Goal: Task Accomplishment & Management: Manage account settings

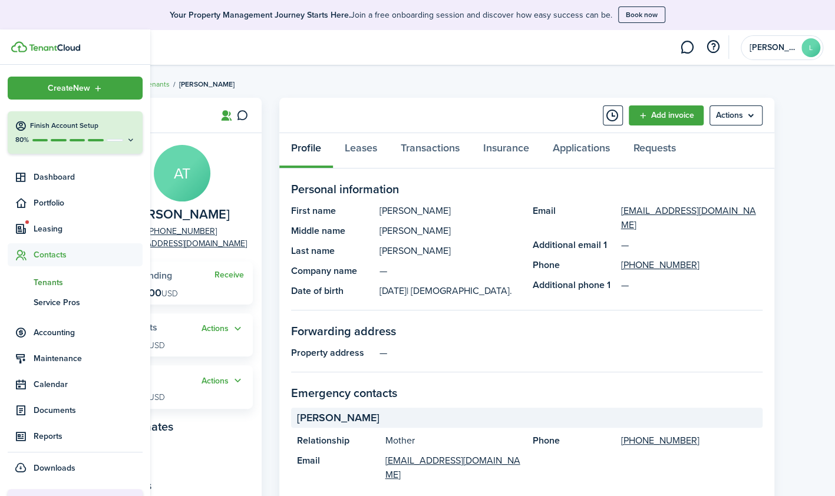
click at [62, 280] on span "Tenants" at bounding box center [88, 282] width 109 height 12
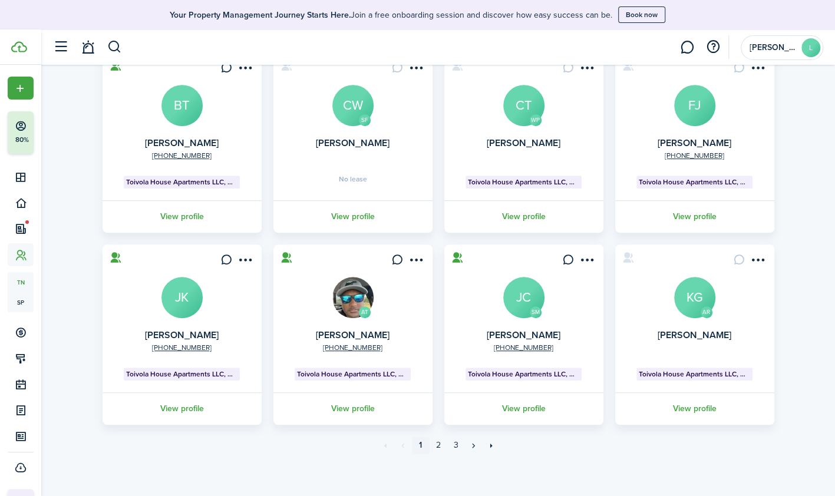
scroll to position [303, 0]
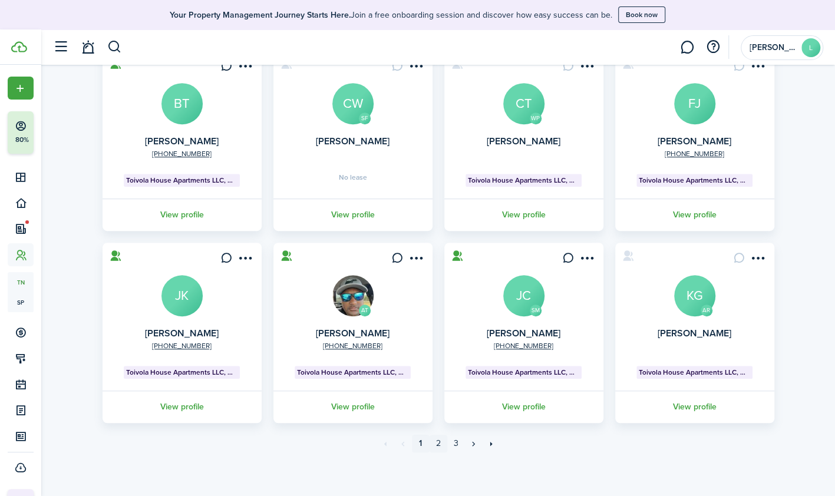
click at [436, 445] on link "2" at bounding box center [438, 444] width 18 height 18
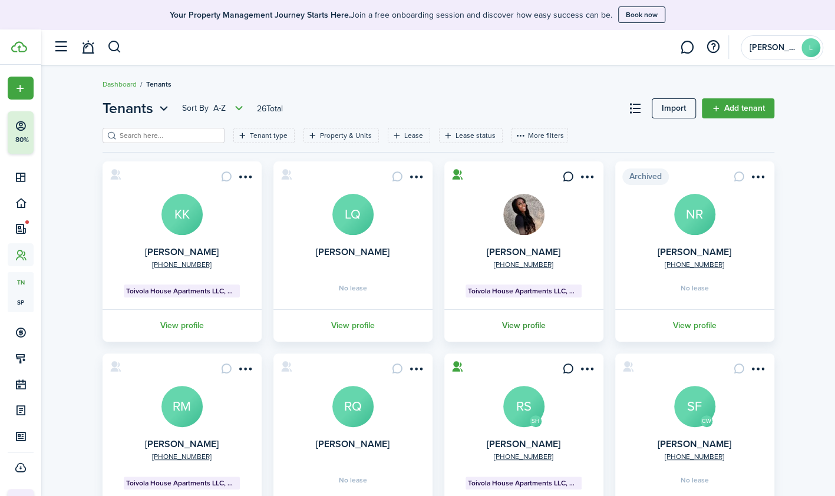
click at [529, 326] on link "View profile" at bounding box center [523, 325] width 163 height 32
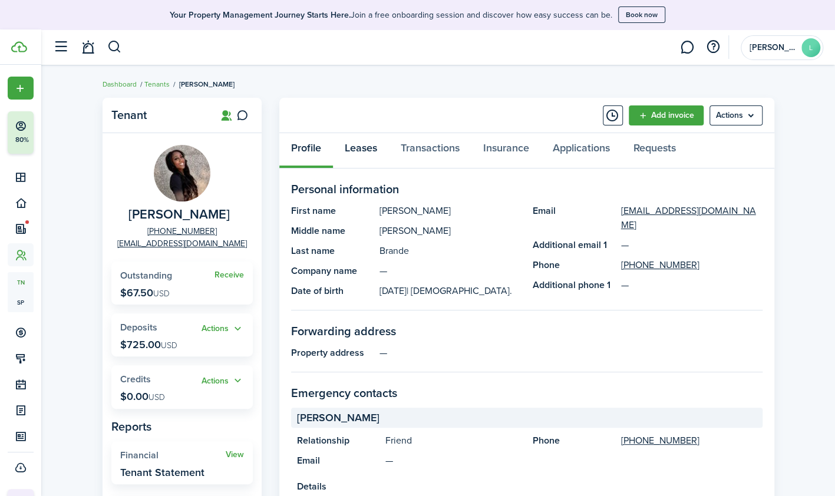
click at [376, 151] on link "Leases" at bounding box center [361, 150] width 56 height 35
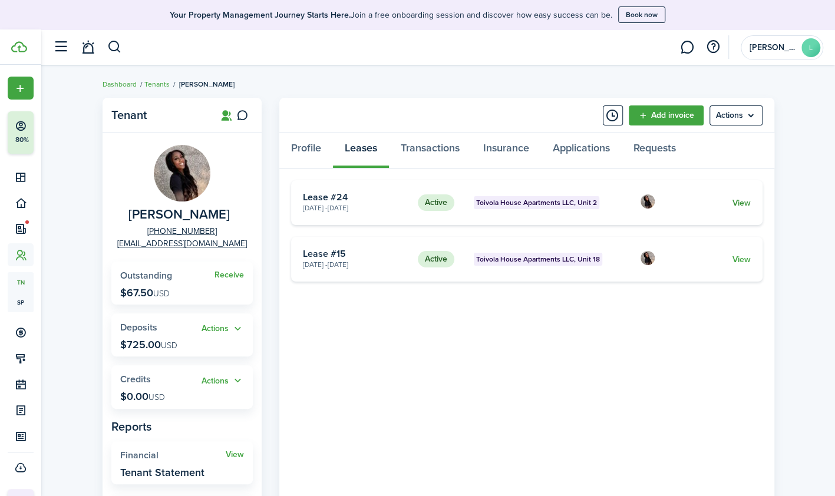
click at [741, 199] on link "View" at bounding box center [740, 203] width 18 height 12
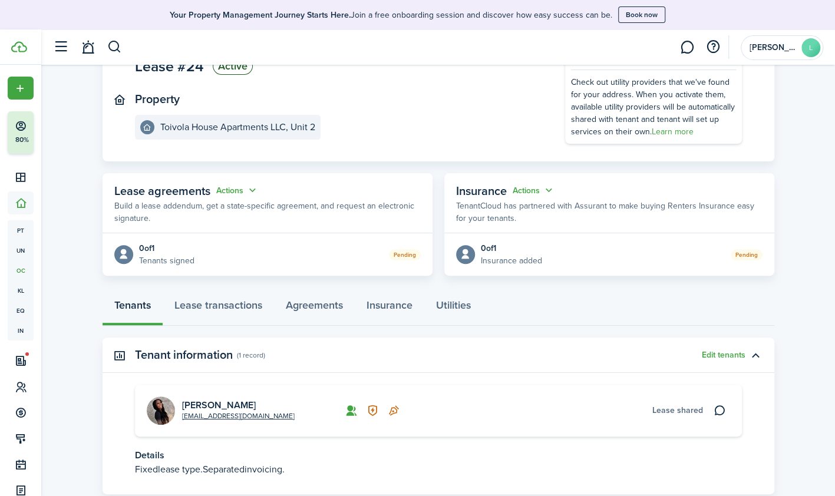
scroll to position [186, 0]
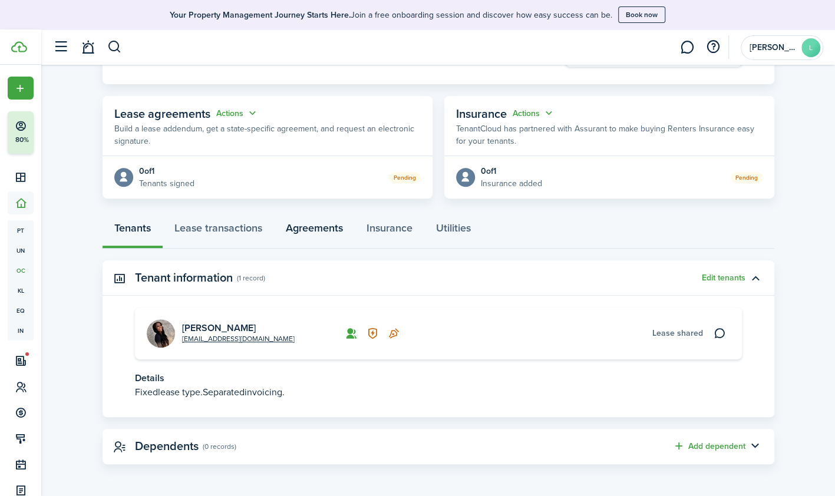
click at [313, 236] on link "Agreements" at bounding box center [314, 230] width 81 height 35
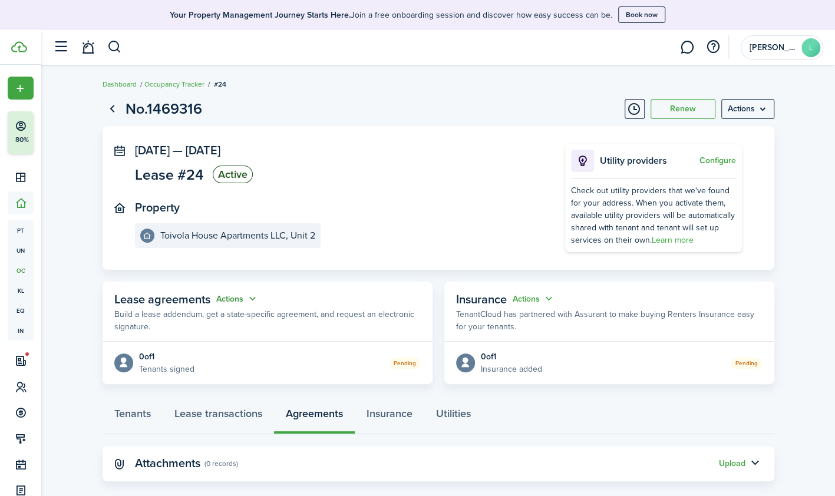
click at [231, 297] on button "Actions" at bounding box center [237, 299] width 42 height 14
click at [193, 319] on link "Edit" at bounding box center [207, 321] width 103 height 21
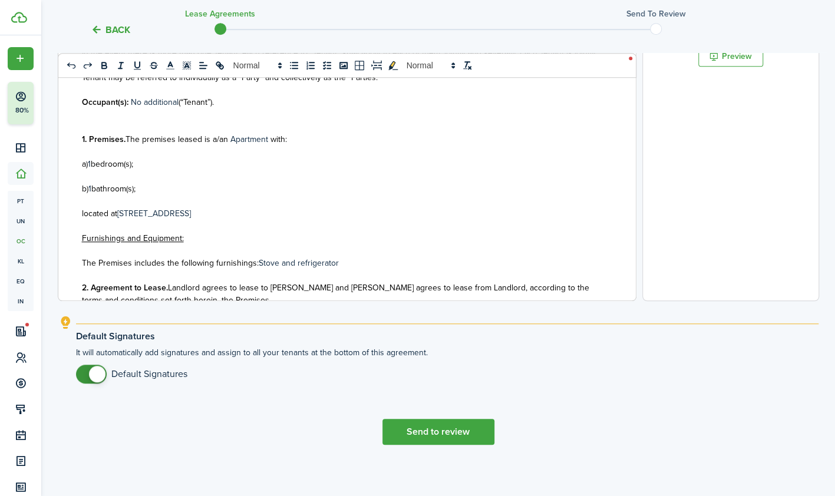
scroll to position [419, 0]
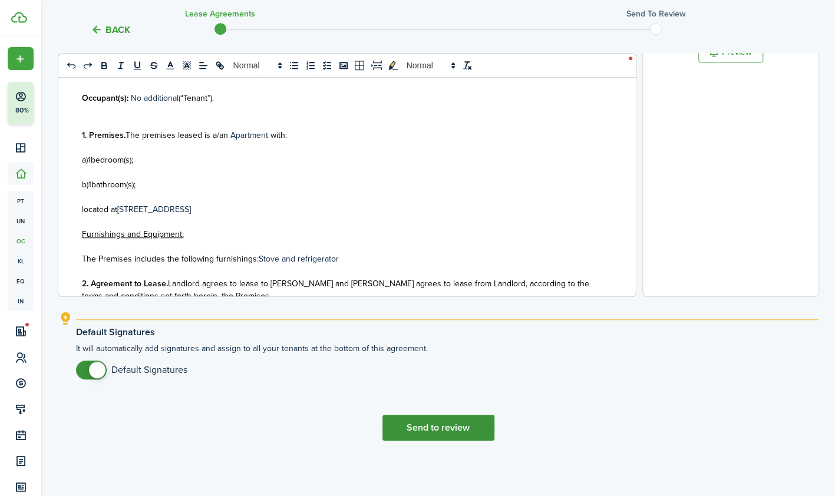
click at [453, 431] on button "Send to review" at bounding box center [438, 428] width 112 height 26
select select "fit"
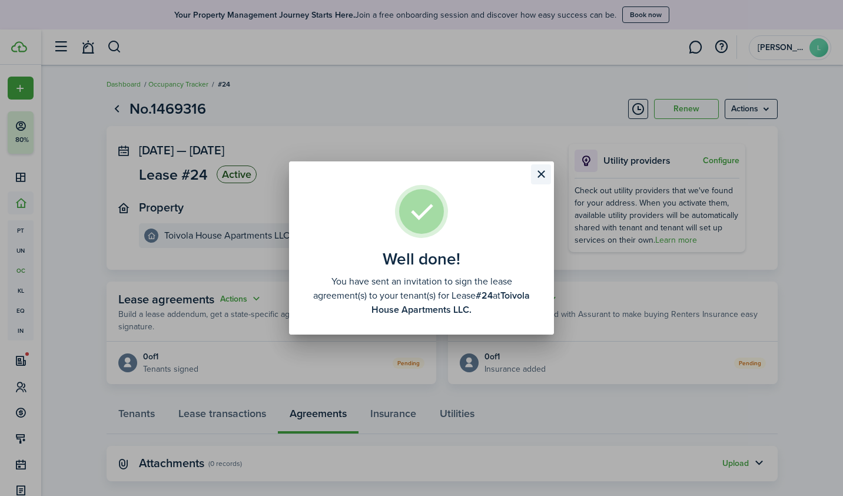
click at [541, 177] on button "Close modal" at bounding box center [541, 174] width 20 height 20
